Goal: Task Accomplishment & Management: Manage account settings

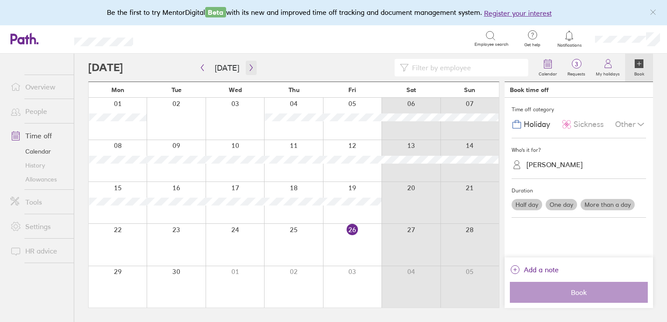
click at [248, 65] on icon "button" at bounding box center [251, 67] width 7 height 7
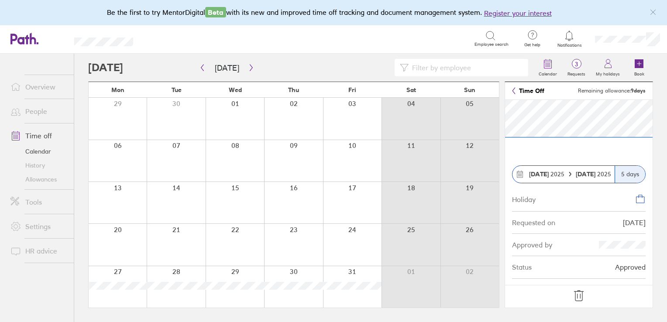
click at [41, 134] on link "Time off" at bounding box center [38, 135] width 70 height 17
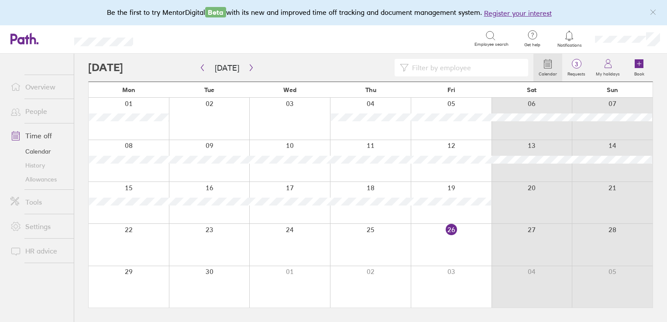
click at [41, 148] on link "Calendar" at bounding box center [38, 152] width 70 height 14
click at [613, 59] on icon at bounding box center [608, 64] width 10 height 10
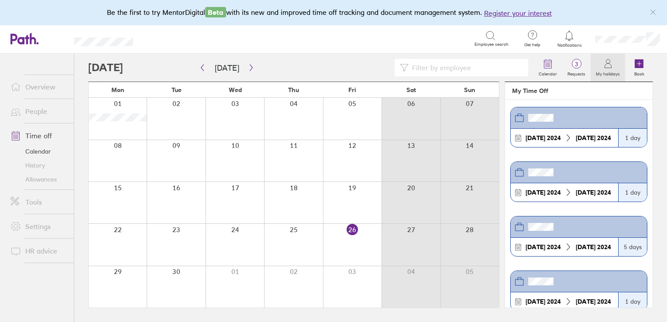
scroll to position [889, 0]
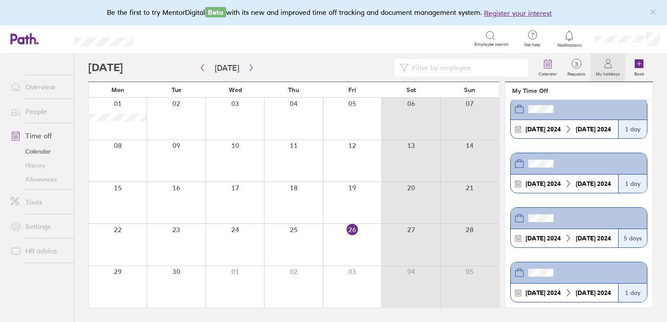
click at [46, 132] on link "Time off" at bounding box center [38, 135] width 70 height 17
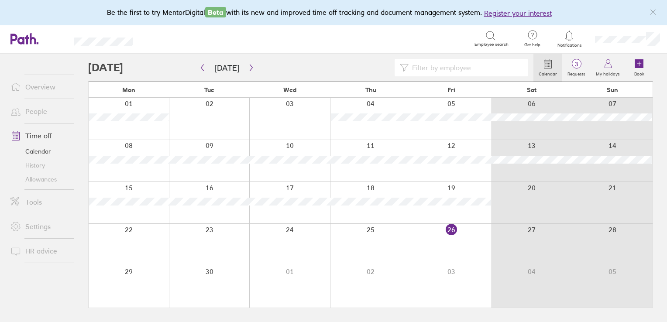
click at [38, 178] on link "Allowances" at bounding box center [38, 179] width 70 height 14
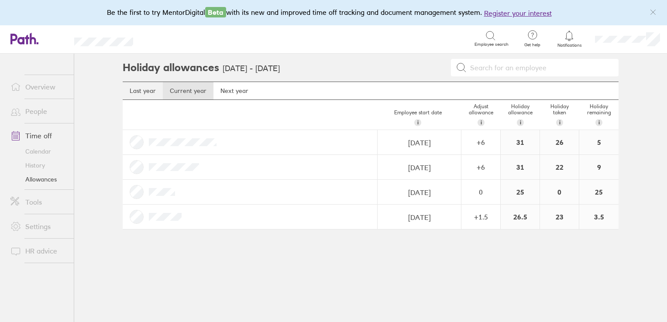
click at [146, 93] on link "Last year" at bounding box center [143, 90] width 40 height 17
click at [186, 93] on link "Current year" at bounding box center [188, 90] width 51 height 17
click at [38, 131] on link "Time off" at bounding box center [38, 135] width 70 height 17
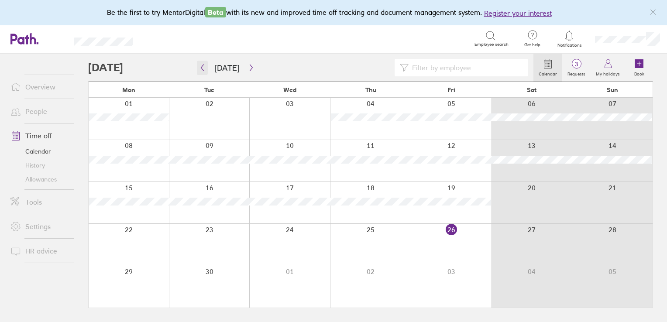
click at [203, 66] on icon "button" at bounding box center [202, 67] width 7 height 7
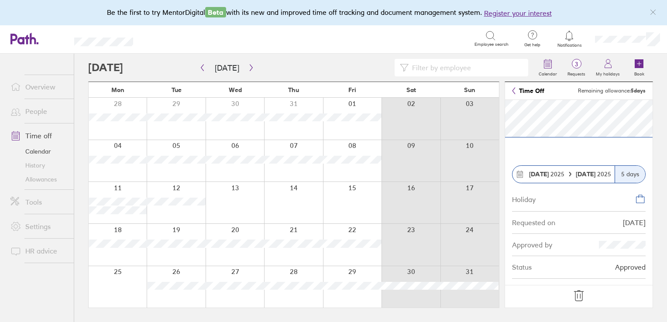
click at [590, 174] on strong "[DATE]" at bounding box center [586, 174] width 21 height 8
click at [545, 172] on strong "[DATE]" at bounding box center [539, 174] width 20 height 8
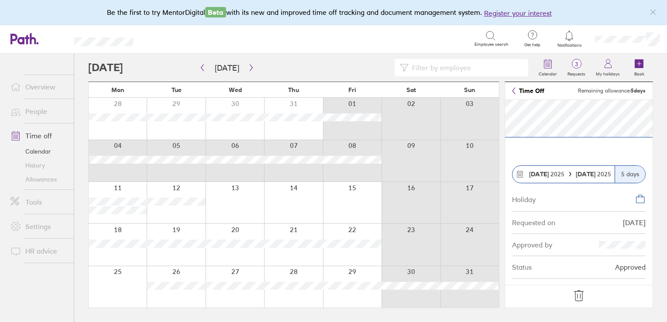
drag, startPoint x: 481, startPoint y: 167, endPoint x: 623, endPoint y: 26, distance: 199.8
click at [623, 26] on div "Be the first to try MentorDigital Beta with its new and improved time off track…" at bounding box center [333, 161] width 667 height 322
click at [37, 153] on link "Calendar" at bounding box center [38, 152] width 70 height 14
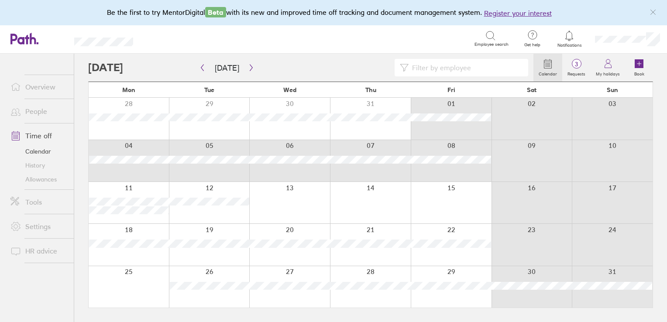
click at [33, 134] on link "Time off" at bounding box center [38, 135] width 70 height 17
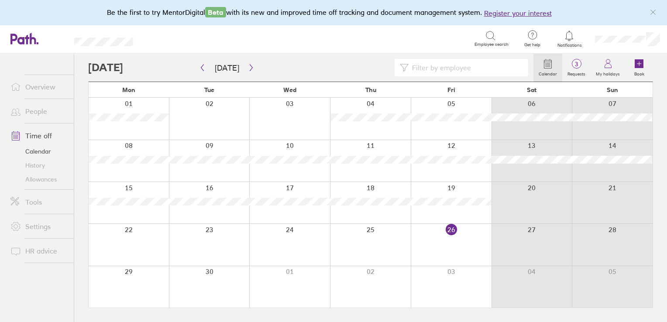
click at [37, 165] on link "History" at bounding box center [38, 165] width 70 height 14
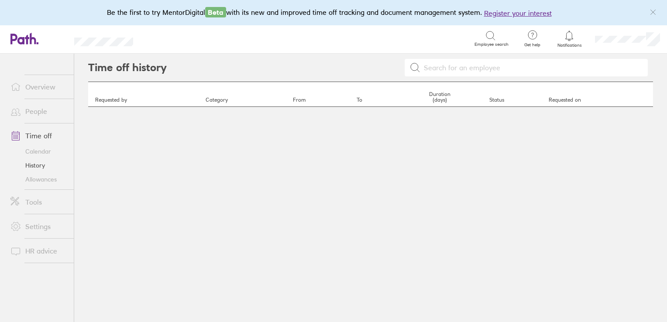
click at [37, 177] on link "Allowances" at bounding box center [38, 179] width 70 height 14
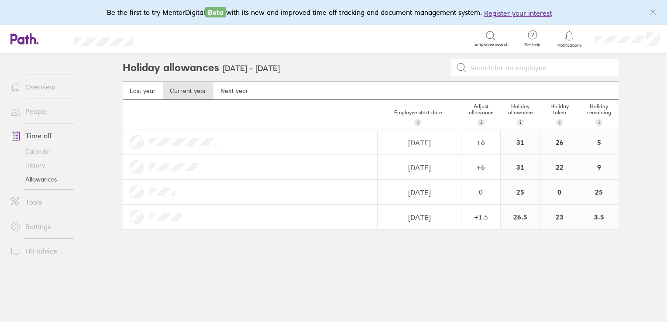
click at [47, 134] on link "Time off" at bounding box center [38, 135] width 70 height 17
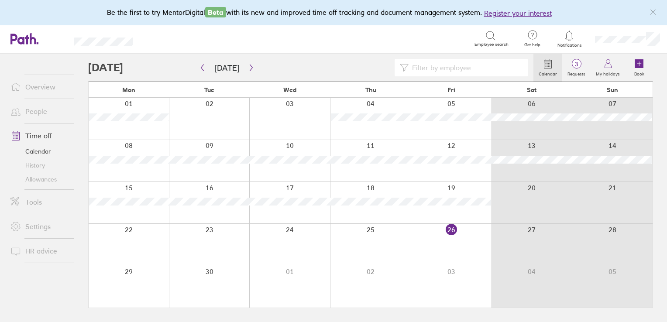
click at [38, 153] on link "Calendar" at bounding box center [38, 152] width 70 height 14
click at [38, 163] on link "History" at bounding box center [38, 165] width 70 height 14
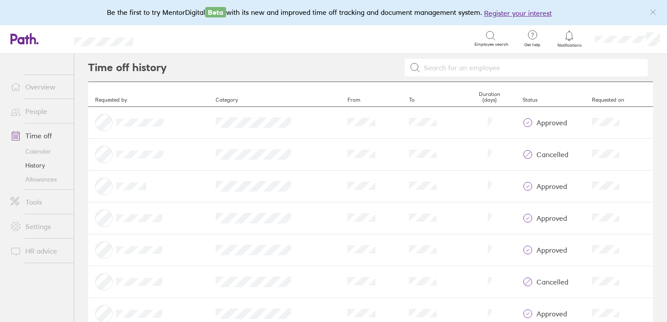
click at [38, 163] on link "History" at bounding box center [38, 165] width 70 height 14
click at [42, 134] on link "Time off" at bounding box center [38, 135] width 70 height 17
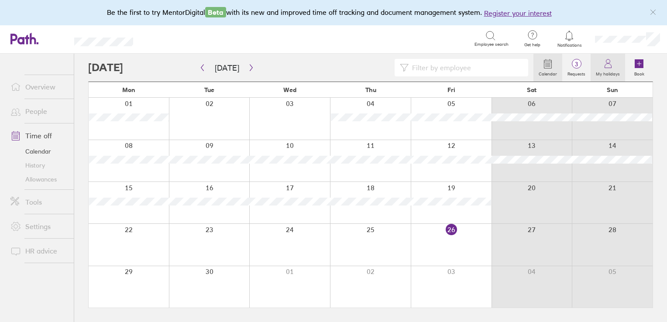
click at [610, 69] on label "My holidays" at bounding box center [608, 73] width 34 height 8
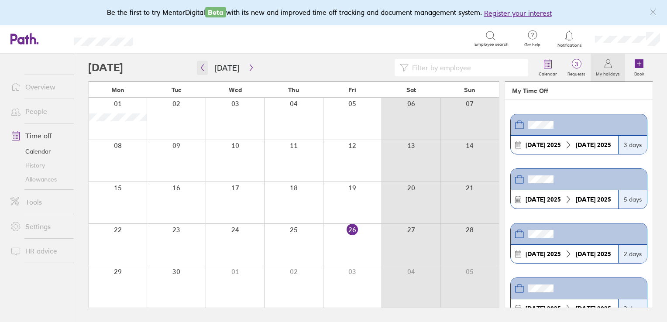
click at [203, 66] on icon "button" at bounding box center [202, 68] width 3 height 7
click at [45, 155] on link "Calendar" at bounding box center [38, 152] width 70 height 14
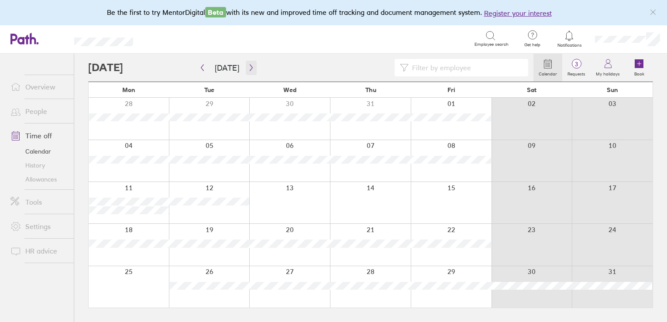
click at [248, 67] on icon "button" at bounding box center [251, 67] width 7 height 7
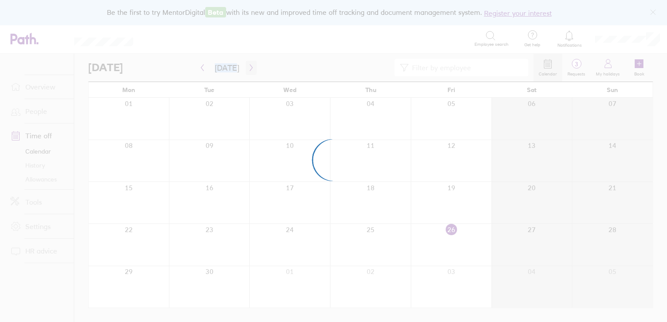
click at [248, 67] on div at bounding box center [333, 161] width 667 height 322
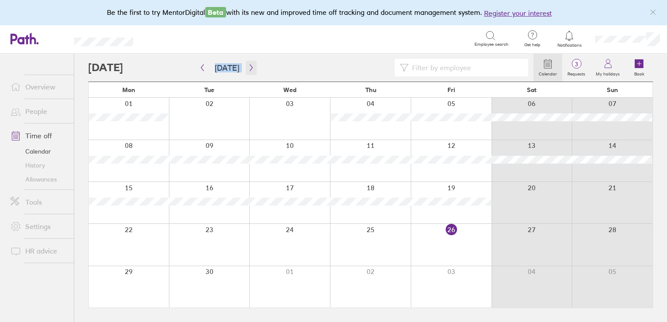
click at [248, 67] on icon "button" at bounding box center [251, 67] width 7 height 7
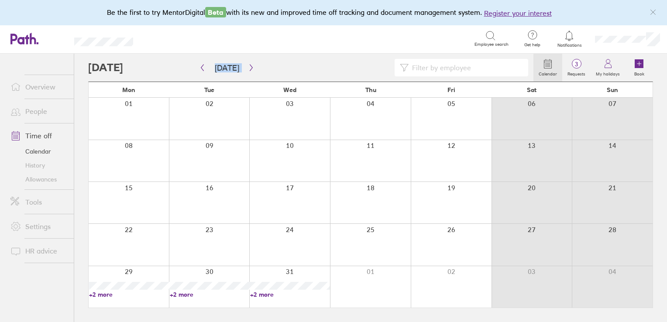
click at [378, 155] on div at bounding box center [370, 160] width 81 height 41
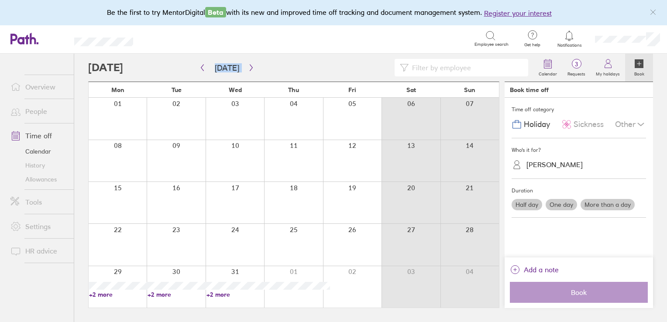
click at [378, 155] on div at bounding box center [352, 160] width 59 height 41
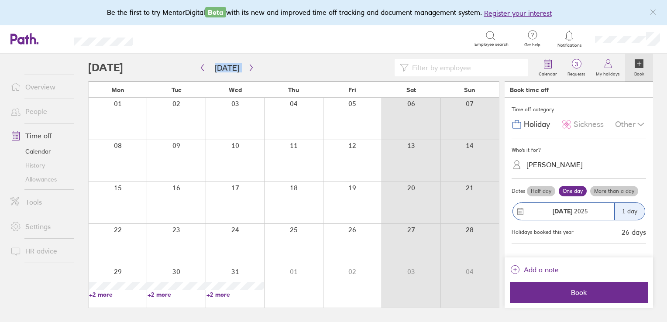
click at [304, 157] on div at bounding box center [293, 160] width 59 height 41
click at [303, 153] on div at bounding box center [293, 160] width 59 height 41
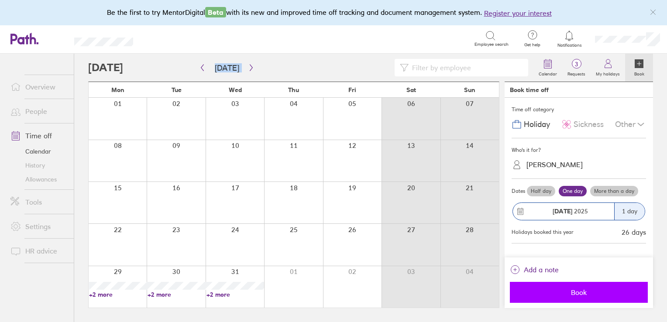
click at [569, 287] on button "Book" at bounding box center [579, 292] width 138 height 21
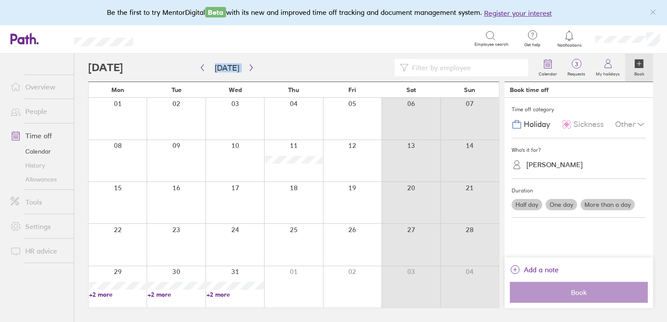
click at [234, 224] on div at bounding box center [235, 244] width 59 height 41
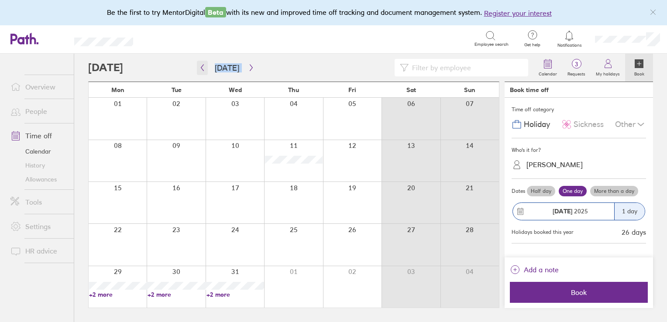
click at [203, 69] on icon "button" at bounding box center [202, 67] width 7 height 7
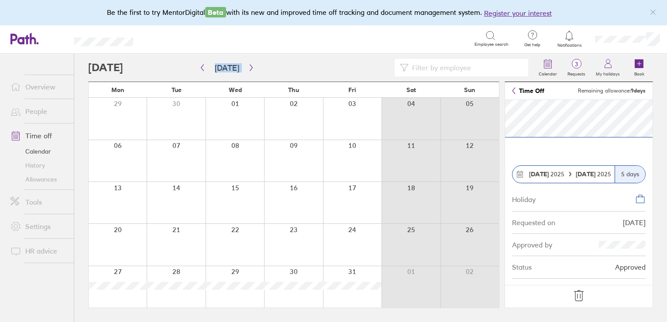
click at [527, 90] on link "Time Off" at bounding box center [528, 90] width 32 height 7
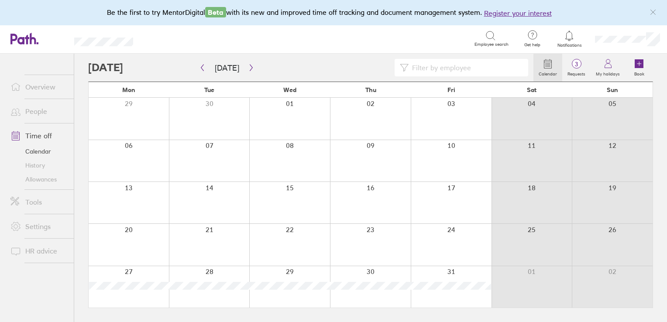
click at [461, 68] on input at bounding box center [466, 67] width 114 height 17
click at [472, 65] on input "[PERSON_NAME]" at bounding box center [466, 67] width 114 height 17
type input "[PERSON_NAME]"
click at [32, 110] on link "People" at bounding box center [38, 111] width 70 height 17
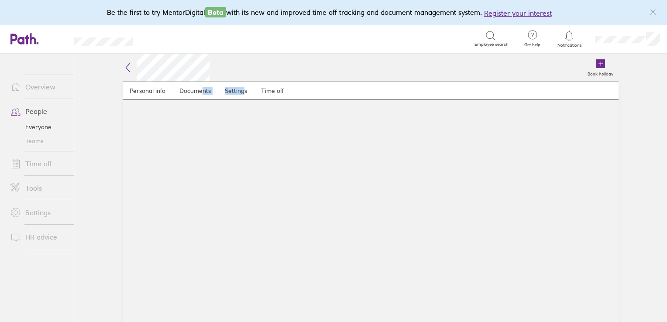
drag, startPoint x: 204, startPoint y: 134, endPoint x: 246, endPoint y: 124, distance: 42.5
click at [246, 124] on main "Personal info Documents Settings Time off" at bounding box center [371, 202] width 496 height 241
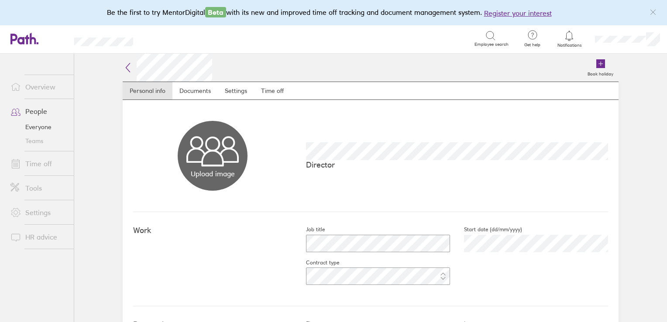
drag, startPoint x: 246, startPoint y: 124, endPoint x: 248, endPoint y: 105, distance: 19.8
click at [248, 105] on div "Upload image Choose files Director" at bounding box center [370, 156] width 475 height 112
click at [272, 92] on link "Time off" at bounding box center [272, 90] width 37 height 17
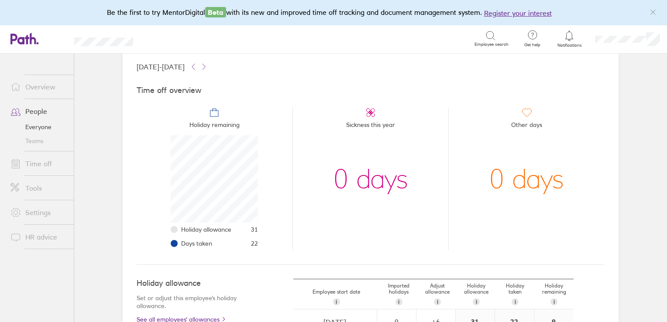
scroll to position [51, 0]
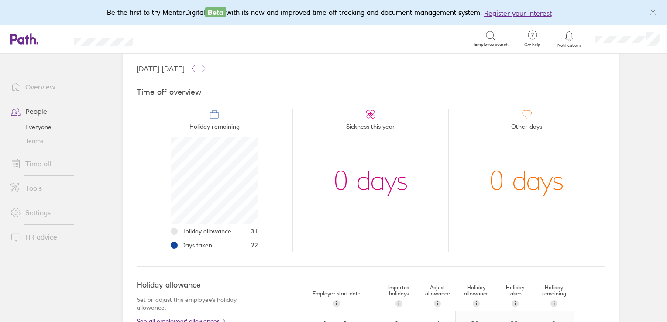
click at [210, 113] on icon at bounding box center [214, 114] width 10 height 10
click at [198, 93] on h4 "Time off overview" at bounding box center [371, 92] width 468 height 9
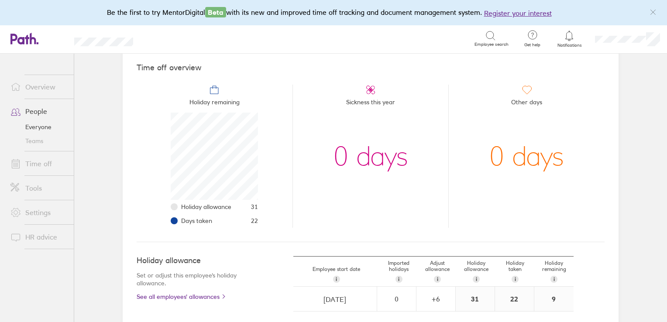
scroll to position [89, 0]
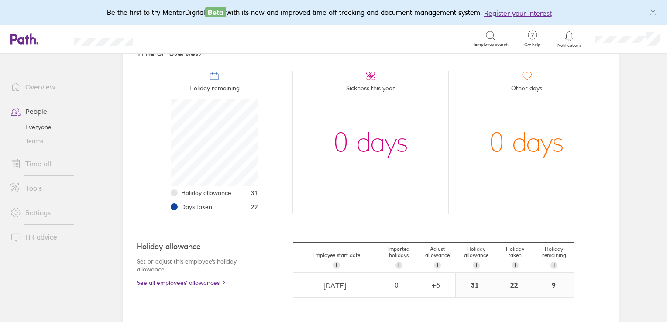
click at [47, 166] on link "Time off" at bounding box center [38, 163] width 70 height 17
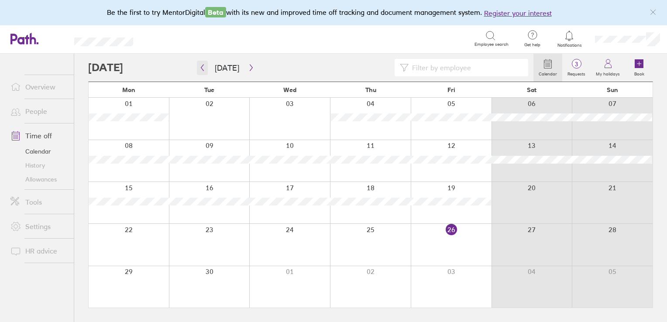
click at [203, 69] on icon "button" at bounding box center [202, 67] width 7 height 7
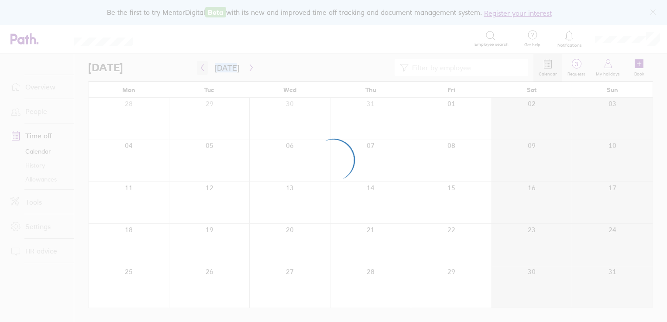
click at [203, 69] on div at bounding box center [333, 161] width 667 height 322
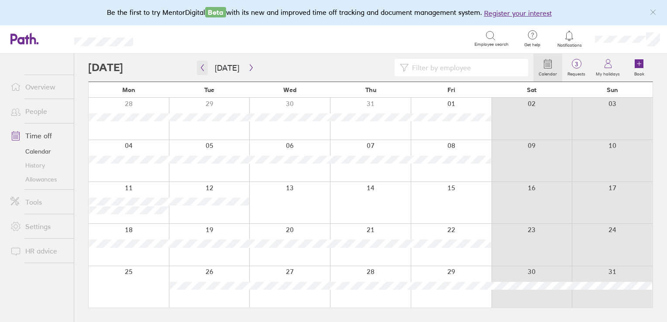
click at [202, 74] on button "button" at bounding box center [202, 68] width 11 height 14
click at [202, 71] on button "button" at bounding box center [202, 68] width 11 height 14
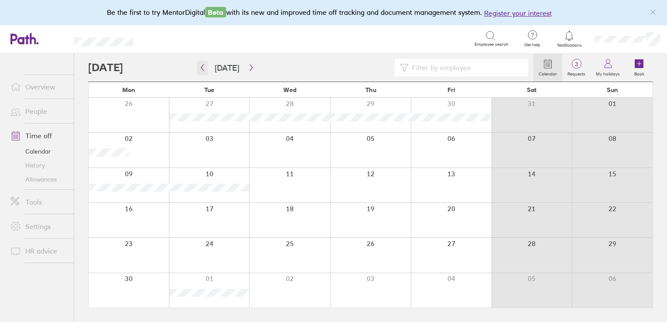
click at [202, 71] on button "button" at bounding box center [202, 68] width 11 height 14
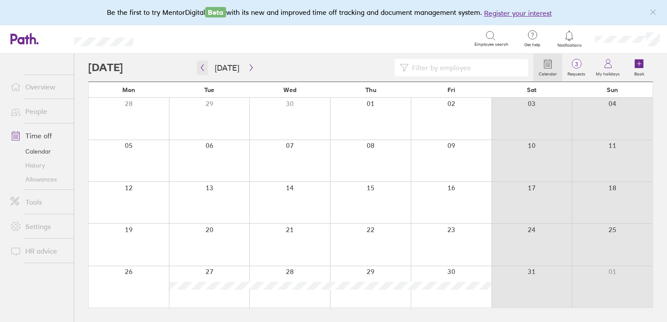
click at [202, 71] on button "button" at bounding box center [202, 68] width 11 height 14
click at [202, 72] on button "button" at bounding box center [202, 68] width 11 height 14
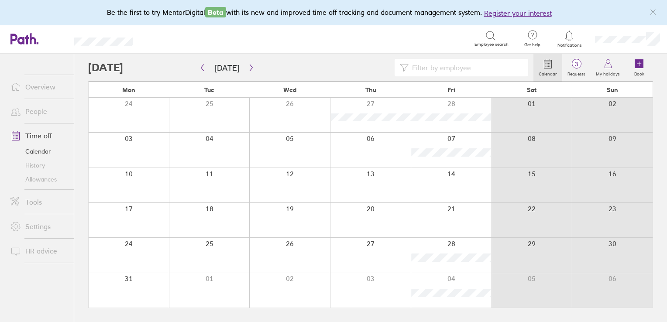
click at [201, 75] on div at bounding box center [310, 67] width 445 height 17
click at [204, 67] on icon "button" at bounding box center [202, 67] width 7 height 7
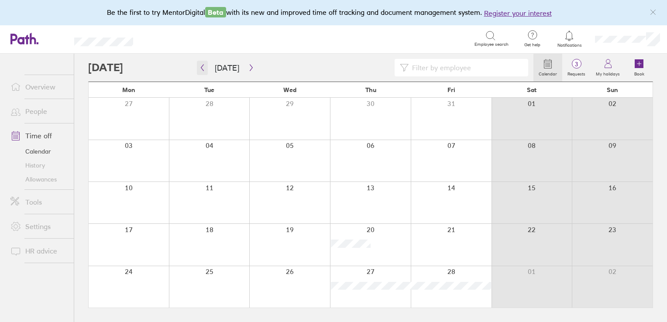
click at [204, 67] on icon "button" at bounding box center [202, 67] width 7 height 7
click at [246, 71] on button "button" at bounding box center [251, 68] width 11 height 14
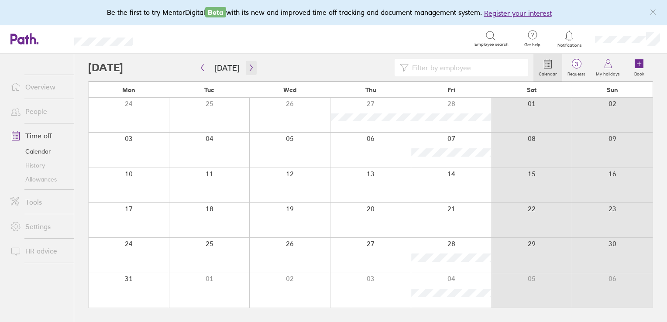
click at [249, 65] on icon "button" at bounding box center [251, 67] width 7 height 7
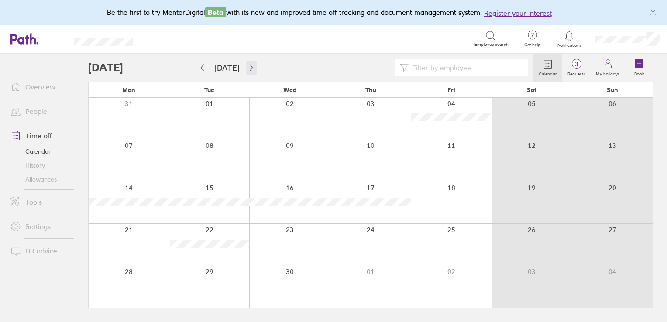
click at [249, 65] on icon "button" at bounding box center [251, 67] width 7 height 7
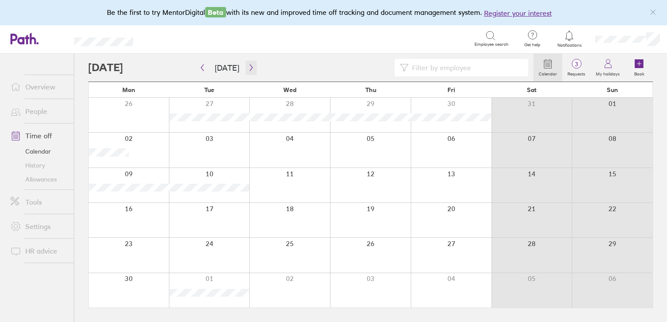
click at [249, 65] on icon "button" at bounding box center [251, 67] width 7 height 7
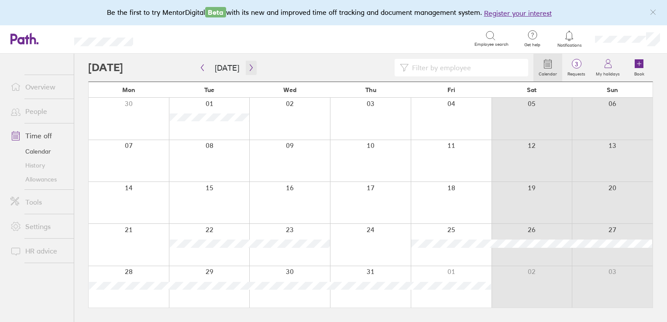
click at [249, 65] on icon "button" at bounding box center [251, 67] width 7 height 7
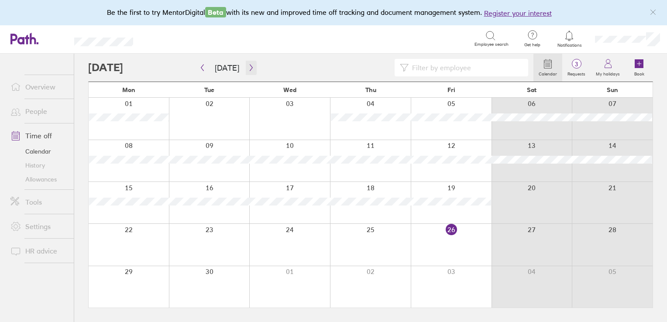
click at [249, 65] on icon "button" at bounding box center [251, 67] width 7 height 7
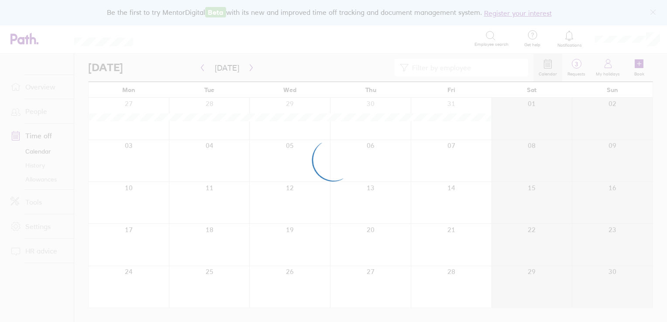
click at [249, 65] on div at bounding box center [333, 161] width 667 height 322
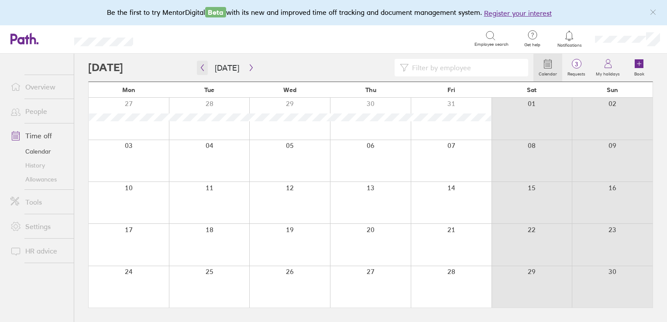
click at [202, 67] on icon "button" at bounding box center [202, 67] width 7 height 7
click at [248, 68] on icon "button" at bounding box center [251, 67] width 7 height 7
click at [200, 69] on icon "button" at bounding box center [202, 67] width 7 height 7
click at [603, 70] on label "My holidays" at bounding box center [608, 73] width 34 height 8
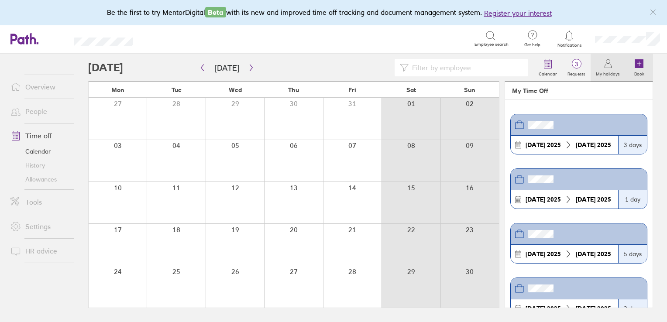
click at [627, 69] on link "Book" at bounding box center [639, 68] width 28 height 28
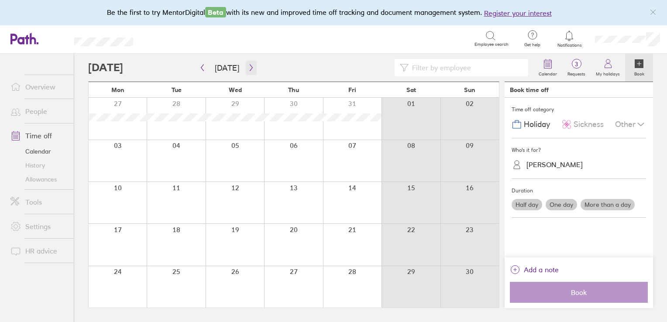
click at [248, 69] on icon "button" at bounding box center [251, 67] width 7 height 7
click at [204, 67] on icon "button" at bounding box center [202, 67] width 7 height 7
click at [250, 70] on icon "button" at bounding box center [251, 68] width 3 height 7
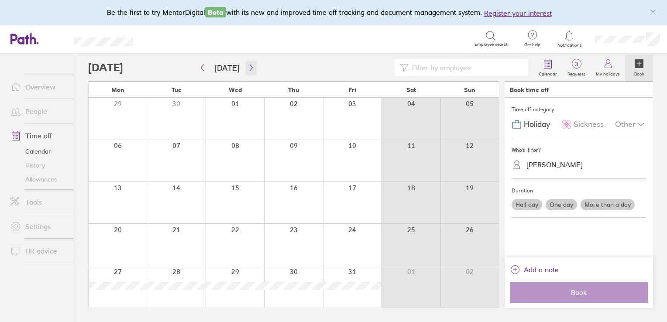
click at [250, 70] on icon "button" at bounding box center [251, 68] width 3 height 7
click at [129, 154] on div at bounding box center [118, 160] width 58 height 41
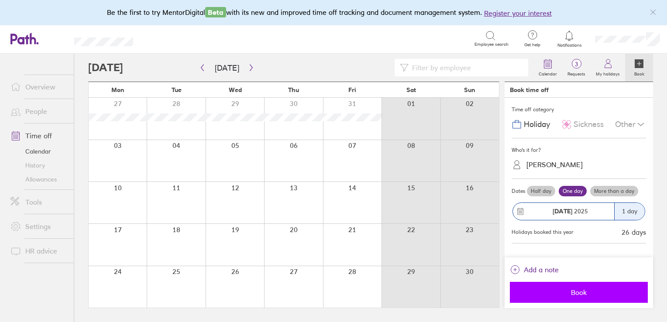
click at [565, 298] on button "Book" at bounding box center [579, 292] width 138 height 21
